Goal: Navigation & Orientation: Understand site structure

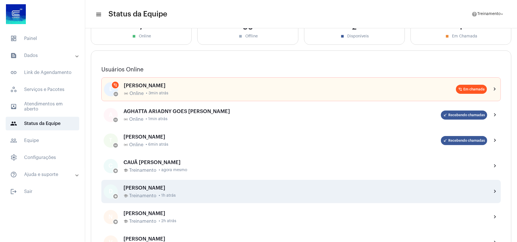
scroll to position [114, 0]
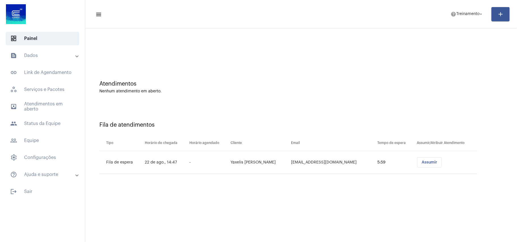
click at [305, 198] on mat-sidenav-content "menu help Treinamento arrow_drop_down add Atendimentos Nenhum atendimento em ab…" at bounding box center [301, 121] width 432 height 242
click at [313, 193] on mat-sidenav-content "menu help Treinamento arrow_drop_down add Atendimentos Nenhum atendimento em ab…" at bounding box center [301, 121] width 432 height 242
click at [321, 207] on mat-sidenav-content "menu help Treinamento arrow_drop_down add Atendimentos Nenhum atendimento em ab…" at bounding box center [301, 121] width 432 height 242
click at [139, 207] on mat-sidenav-content "menu help Treinamento arrow_drop_down add Atendimentos Nenhum atendimento em ab…" at bounding box center [301, 121] width 432 height 242
click at [324, 194] on mat-sidenav-content "menu help Treinamento arrow_drop_down add Atendimentos Nenhum atendimento em ab…" at bounding box center [301, 121] width 432 height 242
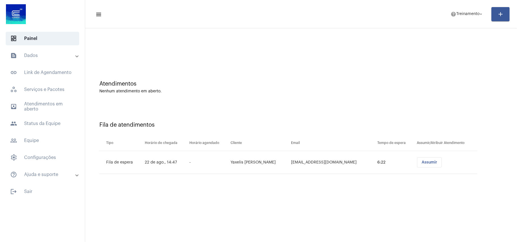
click at [358, 211] on mat-sidenav-content "menu help Treinamento arrow_drop_down add Atendimentos Nenhum atendimento em ab…" at bounding box center [301, 121] width 432 height 242
click at [379, 196] on mat-sidenav-content "menu help Treinamento arrow_drop_down add Atendimentos Nenhum atendimento em ab…" at bounding box center [301, 121] width 432 height 242
